Goal: Transaction & Acquisition: Purchase product/service

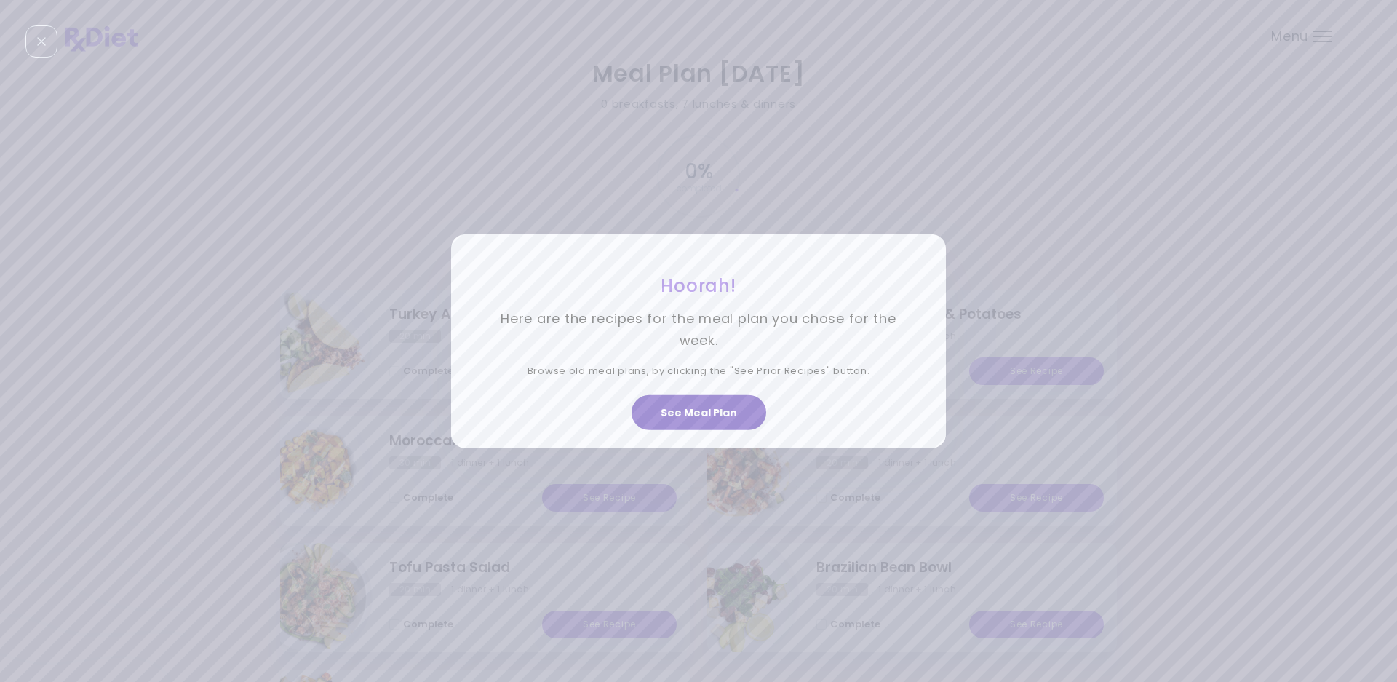
click at [734, 421] on button "See Meal Plan" at bounding box center [699, 412] width 135 height 35
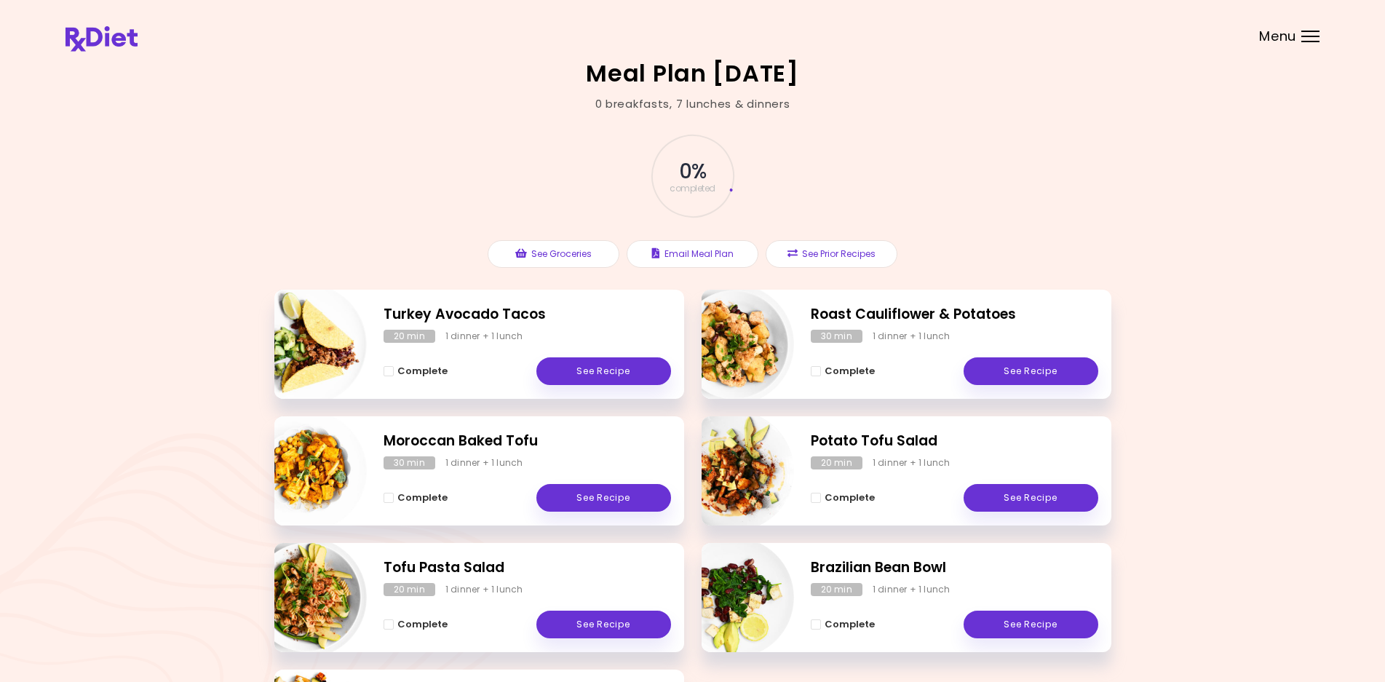
click at [1303, 31] on div at bounding box center [1310, 31] width 18 height 1
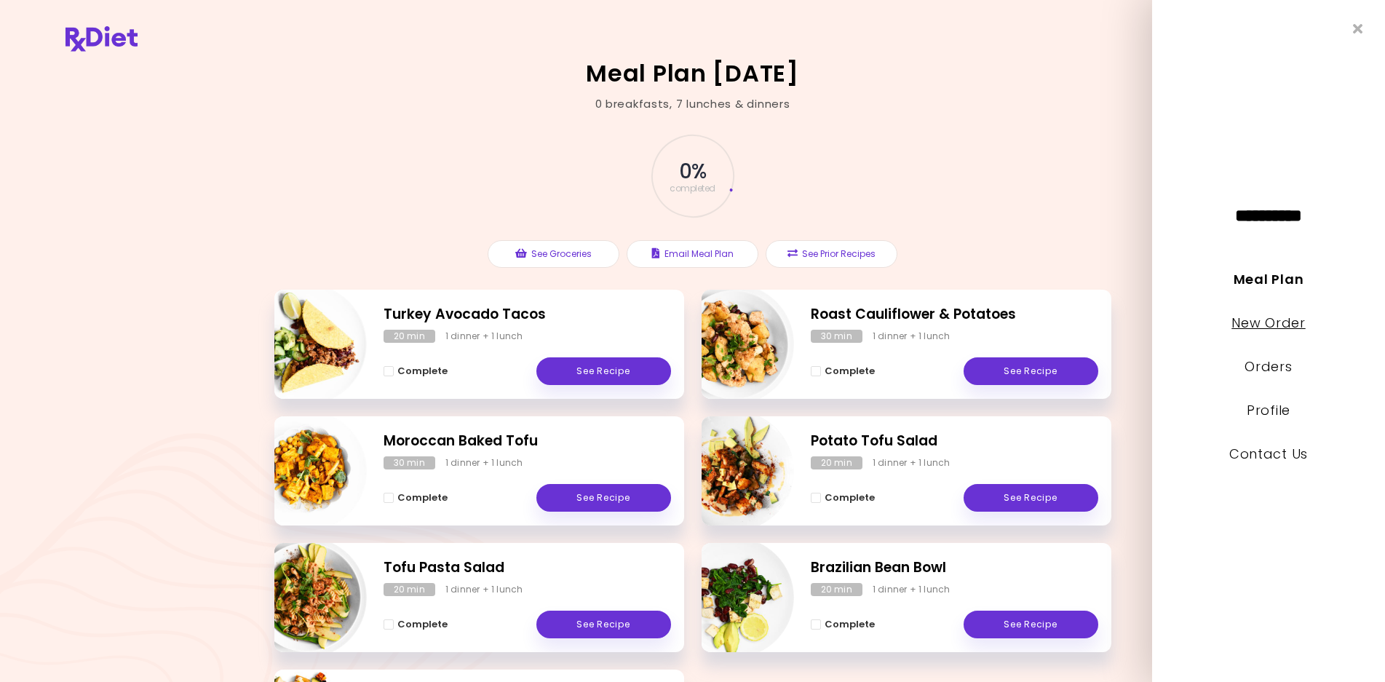
click at [1248, 319] on link "New Order" at bounding box center [1267, 323] width 73 height 18
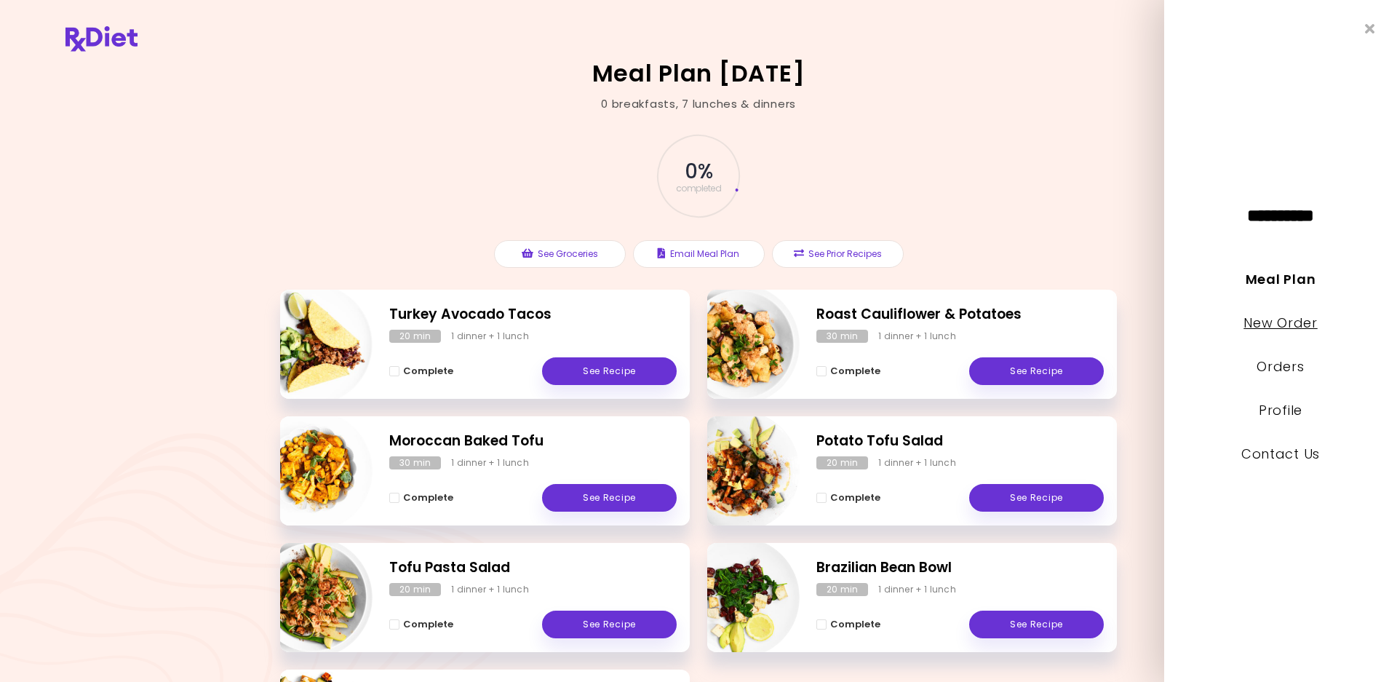
select select "*"
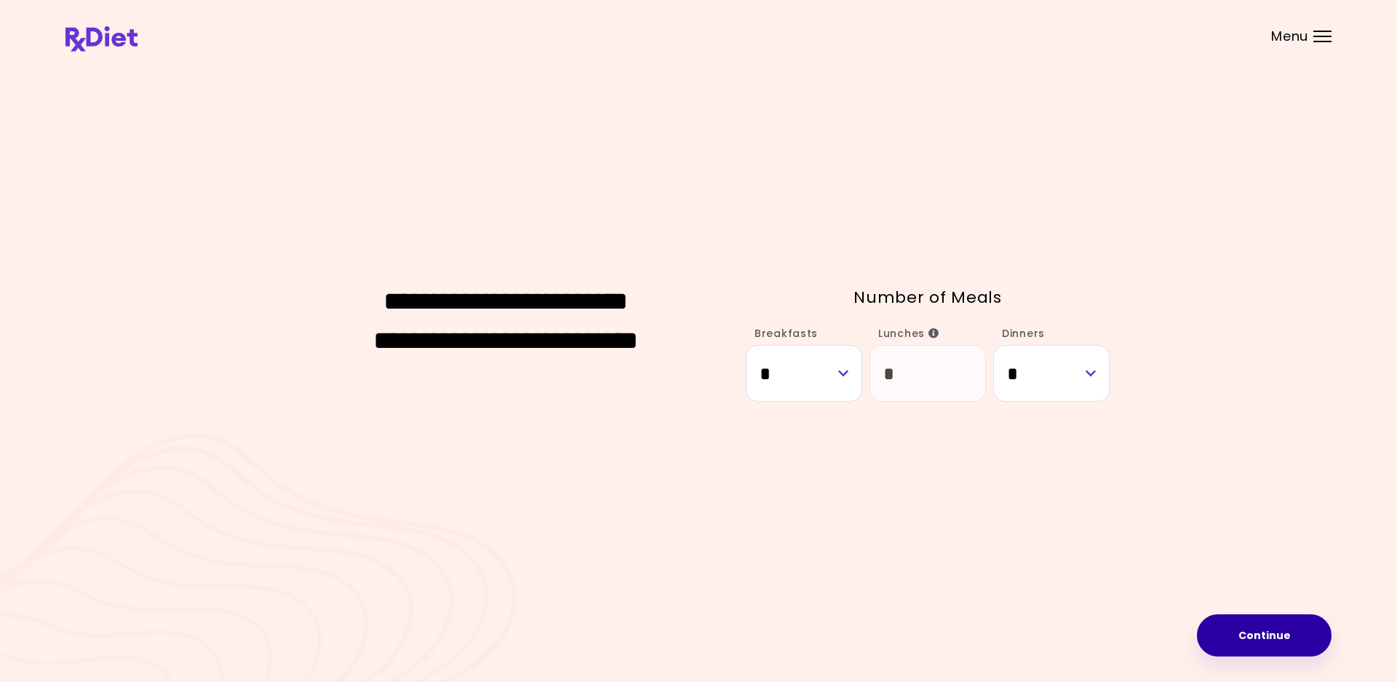
click at [1264, 628] on button "Continue" at bounding box center [1264, 635] width 135 height 42
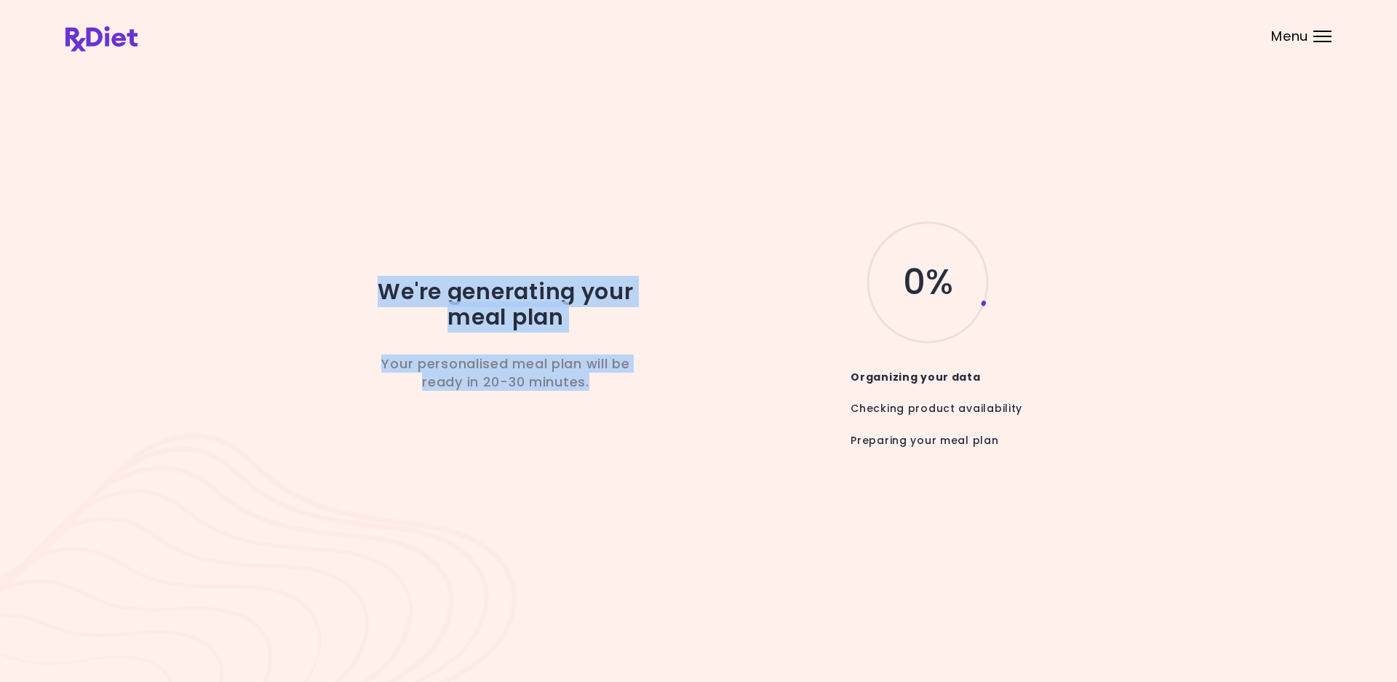
drag, startPoint x: 654, startPoint y: 389, endPoint x: 342, endPoint y: 264, distance: 336.0
click at [342, 264] on div "We're generating your meal plan Your personalised meal plan will be ready in 20…" at bounding box center [505, 340] width 437 height 245
